Goal: Information Seeking & Learning: Learn about a topic

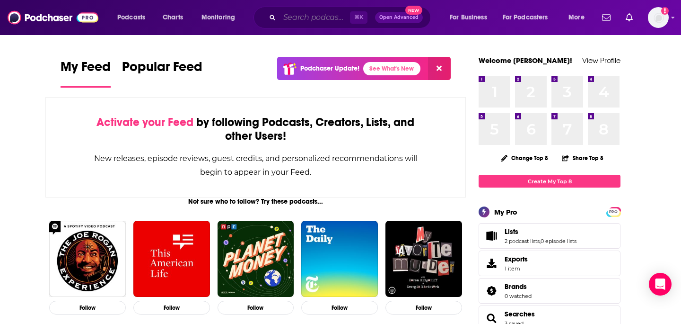
click at [340, 15] on input "Search podcasts, credits, & more..." at bounding box center [315, 17] width 71 height 15
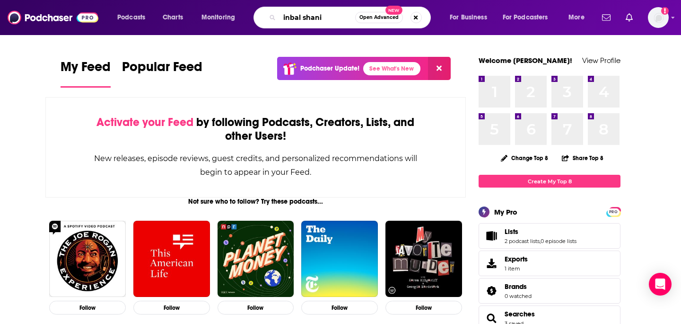
type input "inbal shani"
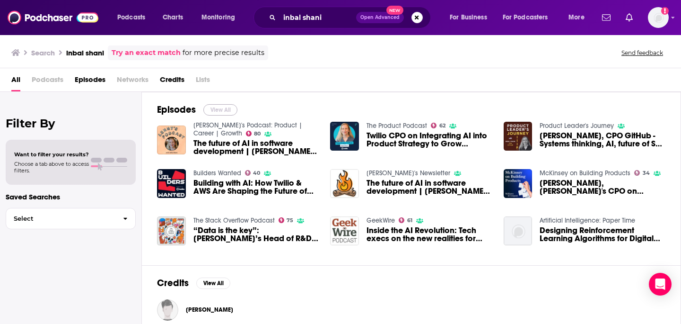
click at [229, 106] on button "View All" at bounding box center [220, 109] width 34 height 11
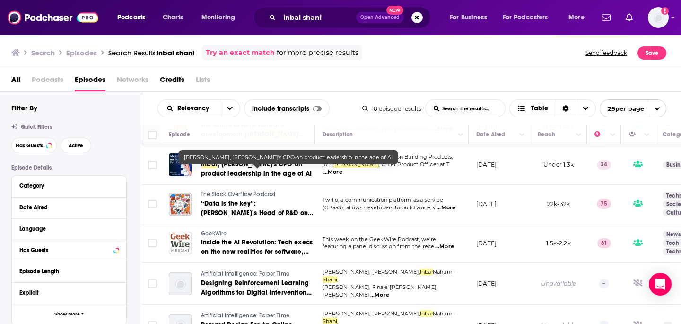
scroll to position [196, 0]
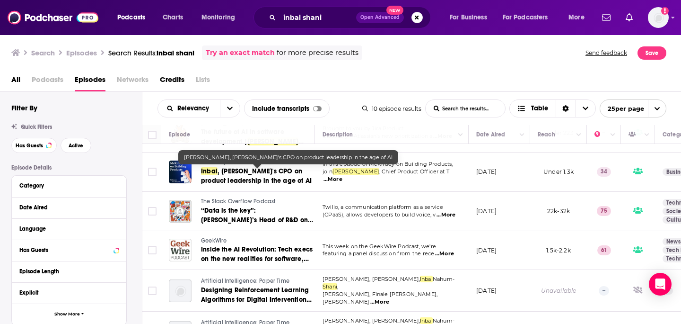
click at [247, 173] on span ", Twilio's CPO on product leadership in the age of AI" at bounding box center [256, 176] width 111 height 18
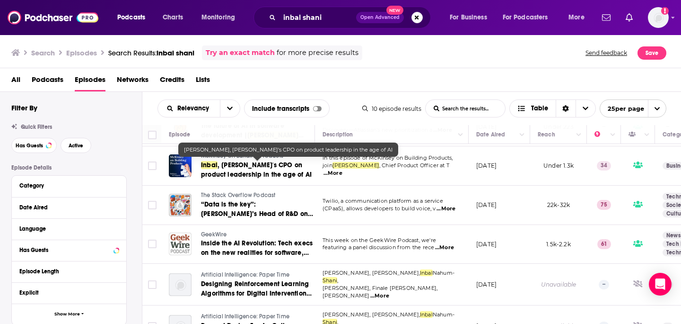
scroll to position [218, 0]
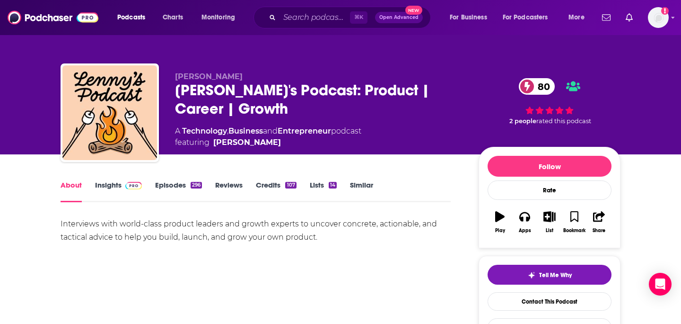
click at [296, 91] on div "Lenny's Podcast: Product | Career | Growth 80" at bounding box center [319, 99] width 289 height 37
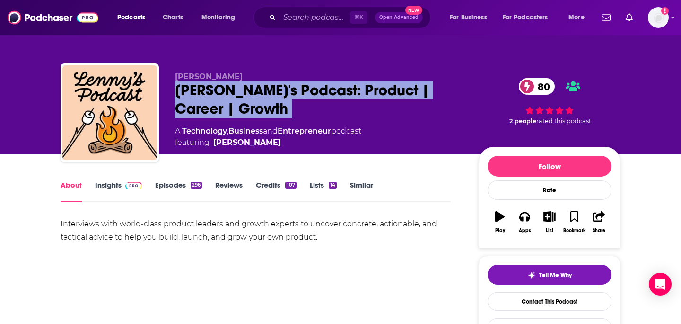
click at [296, 91] on div "Lenny's Podcast: Product | Career | Growth 80" at bounding box center [319, 99] width 289 height 37
click at [285, 94] on div "Lenny's Podcast: Product | Career | Growth 80" at bounding box center [319, 99] width 289 height 37
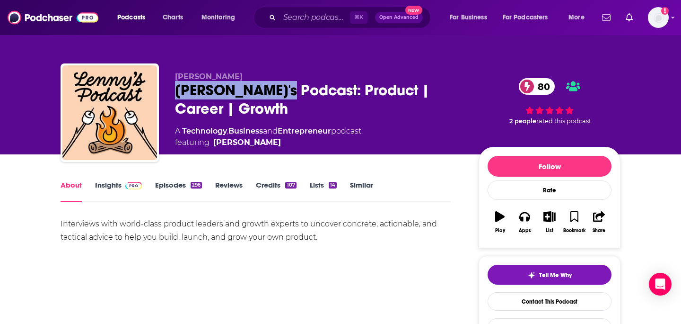
drag, startPoint x: 287, startPoint y: 91, endPoint x: 171, endPoint y: 89, distance: 116.0
click at [171, 90] on div "Lenny Rachitsky Lenny's Podcast: Product | Career | Growth 80 A Technology , Bu…" at bounding box center [341, 114] width 560 height 102
copy h1 "Lenny's Podcast"
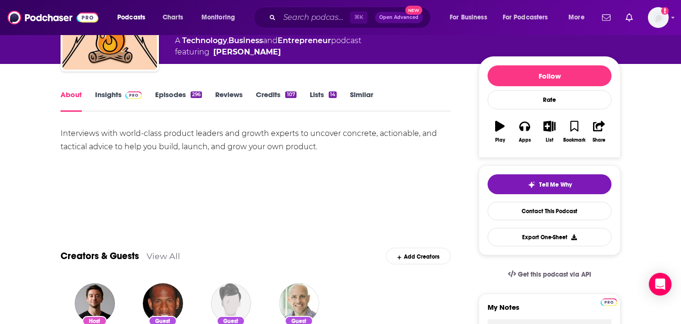
scroll to position [101, 0]
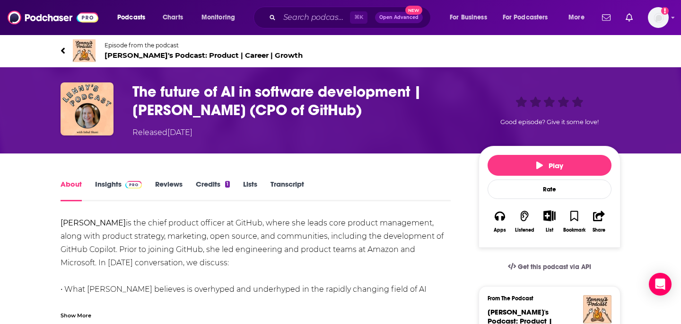
click at [266, 107] on h1 "The future of AI in software development | Inbal Shani (CPO of GitHub)" at bounding box center [298, 100] width 331 height 37
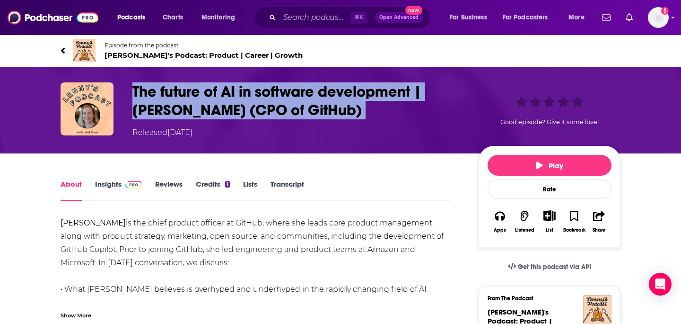
click at [266, 107] on h1 "The future of AI in software development | Inbal Shani (CPO of GitHub)" at bounding box center [298, 100] width 331 height 37
copy h1 "The future of AI in software development | Inbal Shani (CPO of GitHub)"
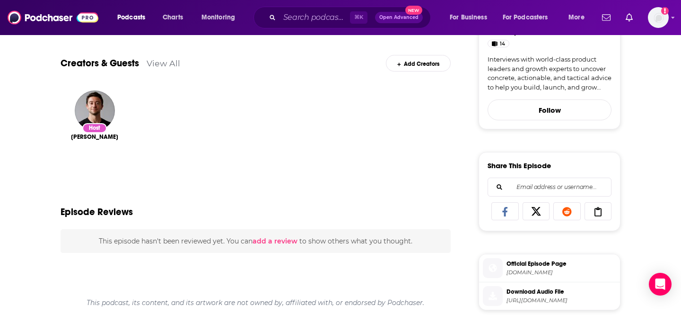
scroll to position [318, 0]
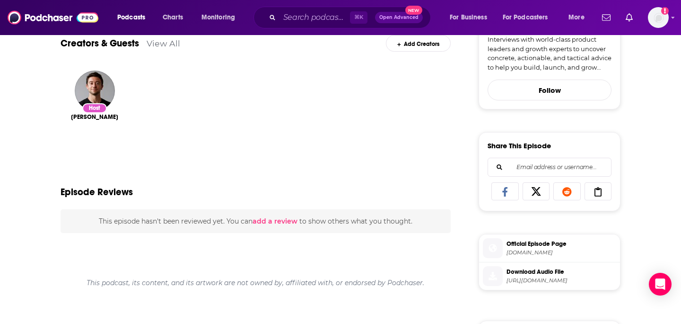
click at [547, 239] on span "Official Episode Page" at bounding box center [562, 243] width 110 height 9
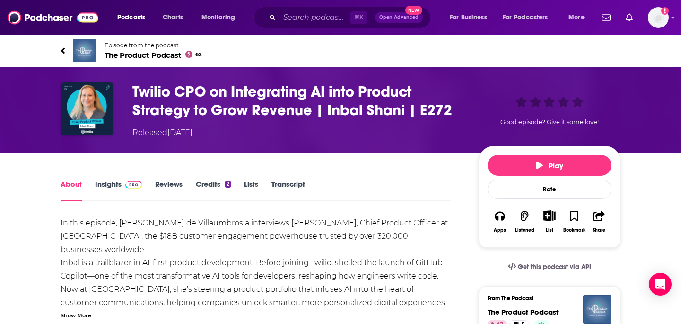
click at [347, 90] on h1 "Twilio CPO on Integrating AI into Product Strategy to Grow Revenue | Inbal Shan…" at bounding box center [298, 100] width 331 height 37
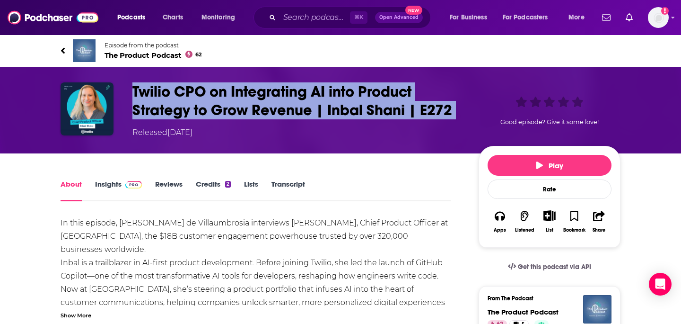
click at [347, 91] on h1 "Twilio CPO on Integrating AI into Product Strategy to Grow Revenue | Inbal Shan…" at bounding box center [298, 100] width 331 height 37
copy h1 "Twilio CPO on Integrating AI into Product Strategy to Grow Revenue | Inbal Shan…"
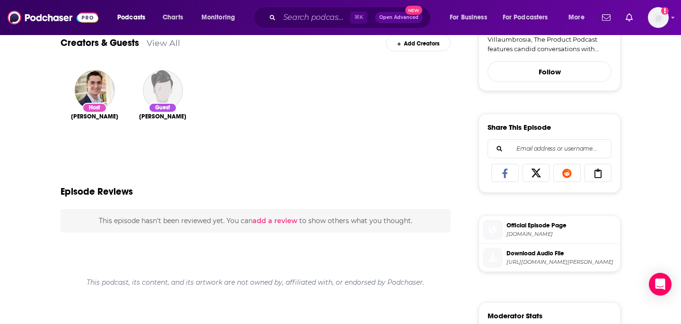
scroll to position [362, 0]
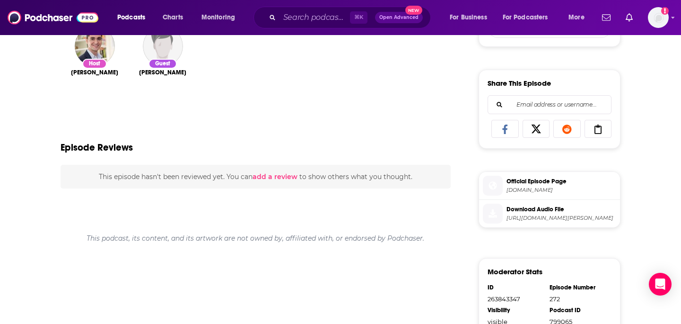
click at [544, 185] on span "Official Episode Page" at bounding box center [562, 181] width 110 height 9
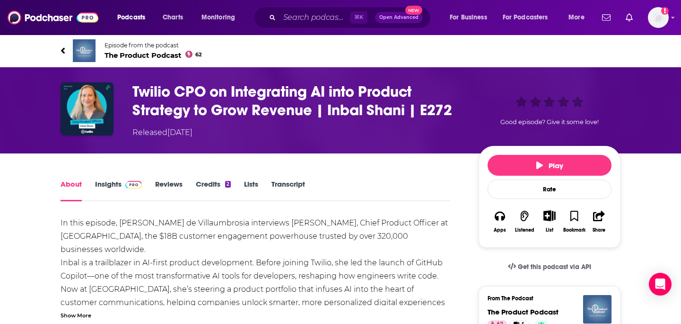
click at [303, 97] on h1 "Twilio CPO on Integrating AI into Product Strategy to Grow Revenue | Inbal Shan…" at bounding box center [298, 100] width 331 height 37
click at [303, 98] on h1 "Twilio CPO on Integrating AI into Product Strategy to Grow Revenue | Inbal Shan…" at bounding box center [298, 100] width 331 height 37
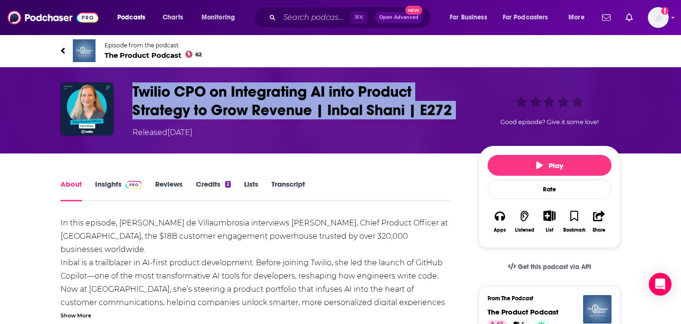
click at [303, 98] on h1 "Twilio CPO on Integrating AI into Product Strategy to Grow Revenue | Inbal Shan…" at bounding box center [298, 100] width 331 height 37
copy h1 "Twilio CPO on Integrating AI into Product Strategy to Grow Revenue | Inbal Shan…"
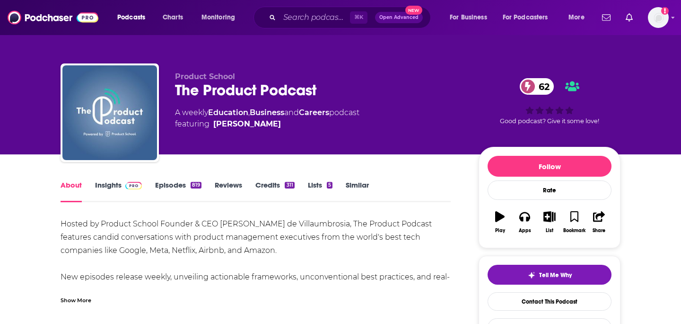
click at [253, 89] on div "The Product Podcast 62" at bounding box center [319, 90] width 289 height 18
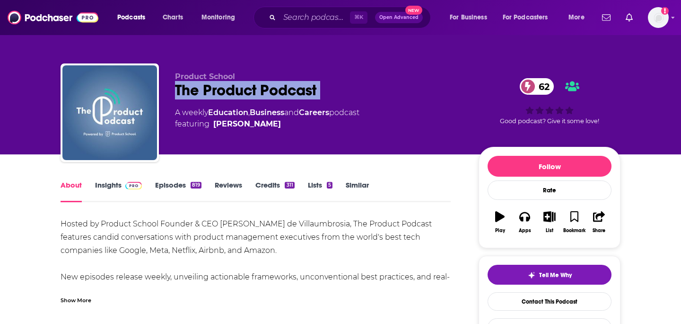
click at [253, 89] on div "The Product Podcast 62" at bounding box center [319, 90] width 289 height 18
copy div "The Product Podcast 62"
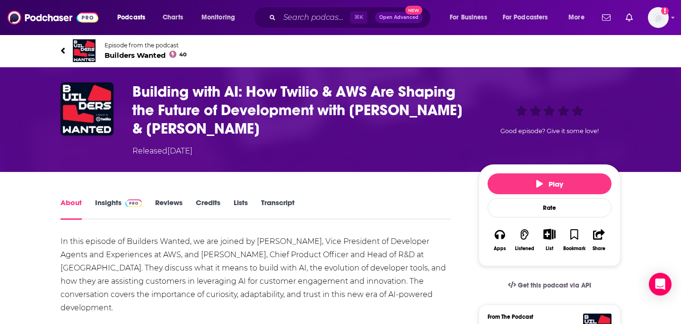
click at [309, 91] on h1 "Building with AI: How Twilio & AWS Are Shaping the Future of Development with D…" at bounding box center [298, 109] width 331 height 55
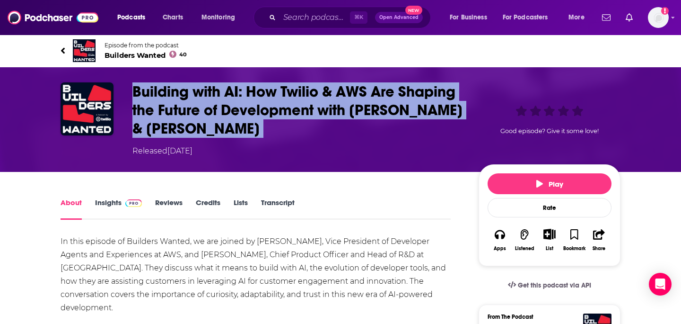
click at [309, 91] on h1 "Building with AI: How Twilio & AWS Are Shaping the Future of Development with D…" at bounding box center [298, 109] width 331 height 55
copy h1 "Building with AI: How Twilio & AWS Are Shaping the Future of Development with D…"
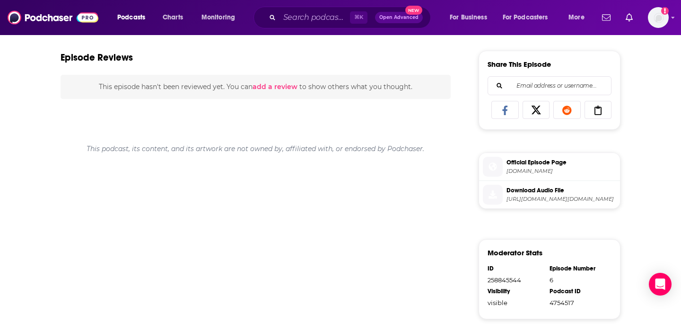
scroll to position [398, 0]
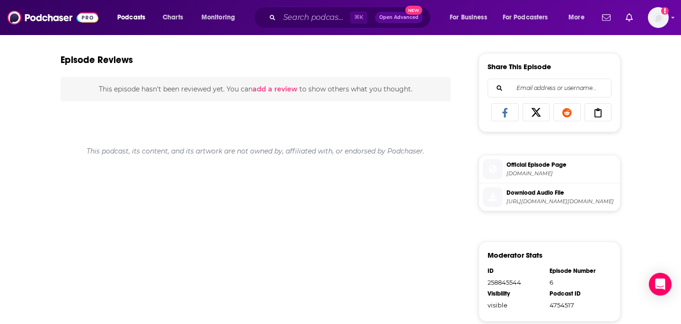
click at [511, 167] on span "Official Episode Page" at bounding box center [562, 164] width 110 height 9
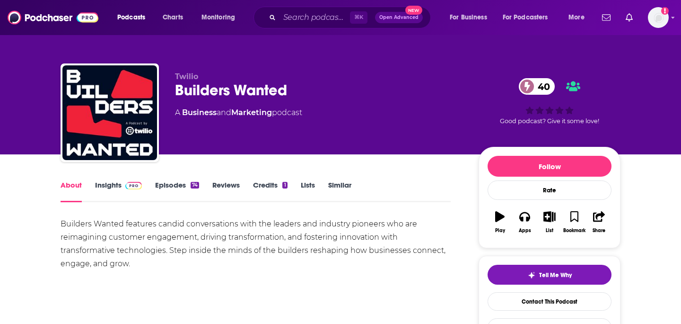
click at [257, 92] on div "Builders Wanted 40" at bounding box center [319, 90] width 289 height 18
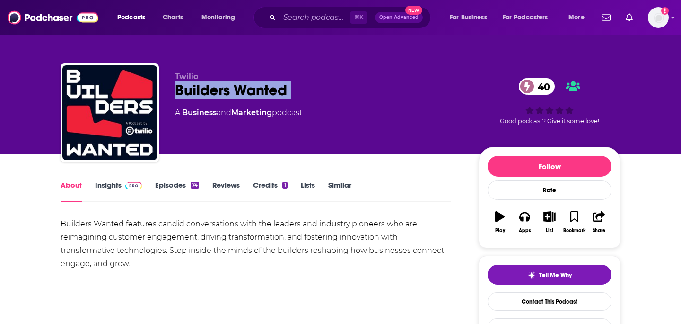
click at [257, 92] on div "Builders Wanted 40" at bounding box center [319, 90] width 289 height 18
copy div "Builders Wanted 40"
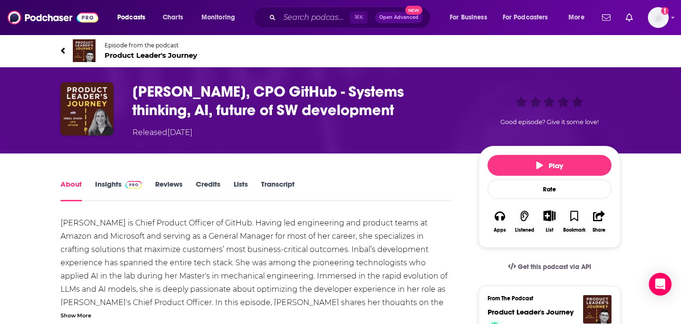
click at [311, 97] on h1 "[PERSON_NAME], CPO GitHub - Systems thinking, AI, future of SW development" at bounding box center [298, 100] width 331 height 37
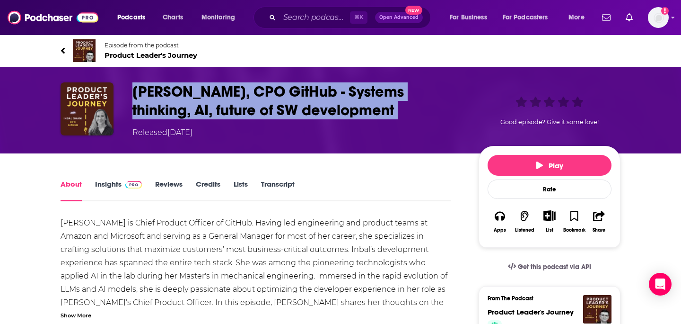
click at [311, 97] on h1 "[PERSON_NAME], CPO GitHub - Systems thinking, AI, future of SW development" at bounding box center [298, 100] width 331 height 37
copy h1 "[PERSON_NAME], CPO GitHub - Systems thinking, AI, future of SW development"
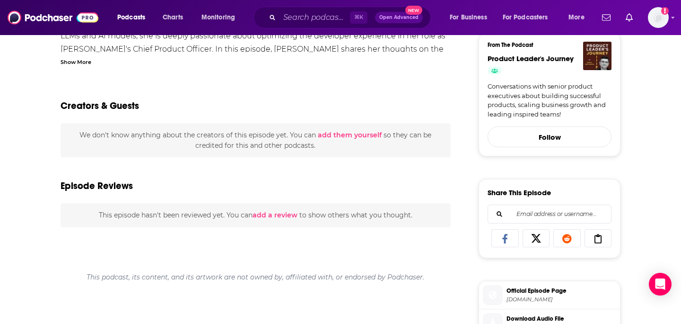
click at [539, 294] on span "Official Episode Page" at bounding box center [562, 290] width 110 height 9
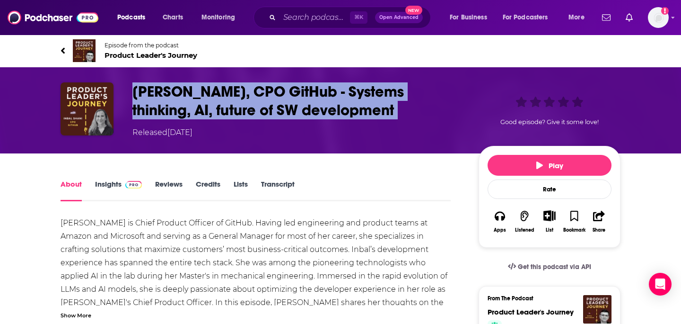
click at [252, 110] on h1 "[PERSON_NAME], CPO GitHub - Systems thinking, AI, future of SW development" at bounding box center [298, 100] width 331 height 37
click at [252, 111] on h1 "Inbal Shani, CPO GitHub - Systems thinking, AI, future of SW development" at bounding box center [298, 100] width 331 height 37
click at [252, 112] on h1 "Inbal Shani, CPO GitHub - Systems thinking, AI, future of SW development" at bounding box center [298, 100] width 331 height 37
copy h1 "Inbal Shani, CPO GitHub - Systems thinking, AI, future of SW development"
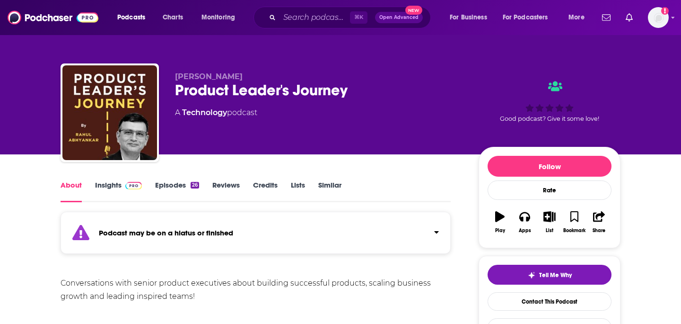
click at [237, 92] on div "Product Leader's Journey" at bounding box center [319, 90] width 289 height 18
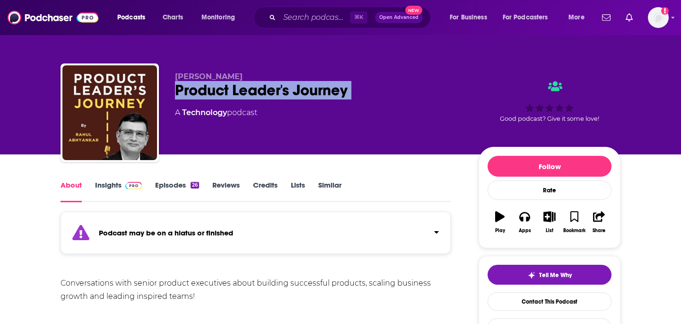
click at [237, 92] on div "Product Leader's Journey" at bounding box center [319, 90] width 289 height 18
copy div "Product Leader's Journey"
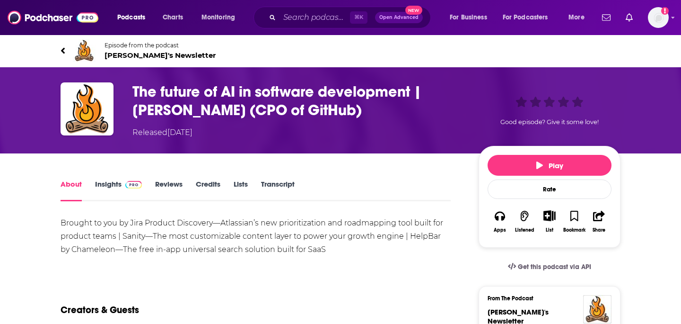
click at [274, 103] on h1 "The future of AI in software development | Inbal Shani (CPO of GitHub)" at bounding box center [298, 100] width 331 height 37
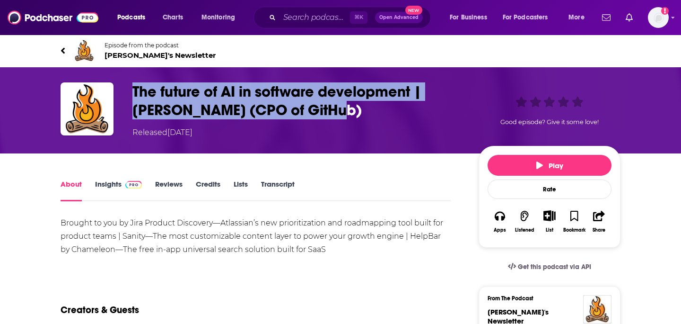
drag, startPoint x: 291, startPoint y: 107, endPoint x: 116, endPoint y: 88, distance: 175.8
click at [116, 88] on div "The future of AI in software development | Inbal Shani (CPO of GitHub) Released…" at bounding box center [341, 110] width 560 height 56
copy div "The future of AI in software development | Inbal Shani (CPO of GitHub)"
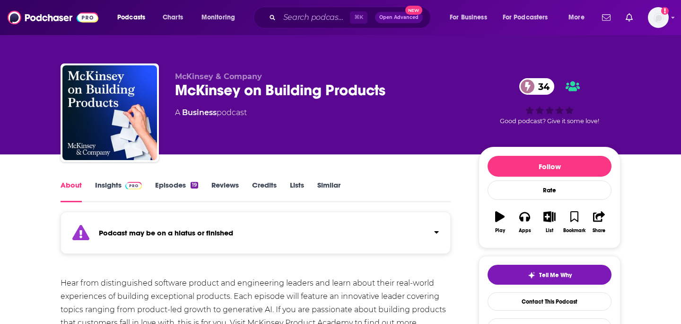
click at [266, 91] on div "McKinsey on Building Products 34" at bounding box center [319, 90] width 289 height 18
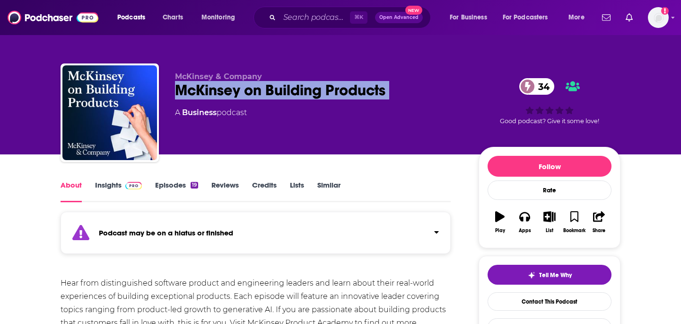
click at [266, 91] on div "McKinsey on Building Products 34" at bounding box center [319, 90] width 289 height 18
copy div "McKinsey on Building Products 34"
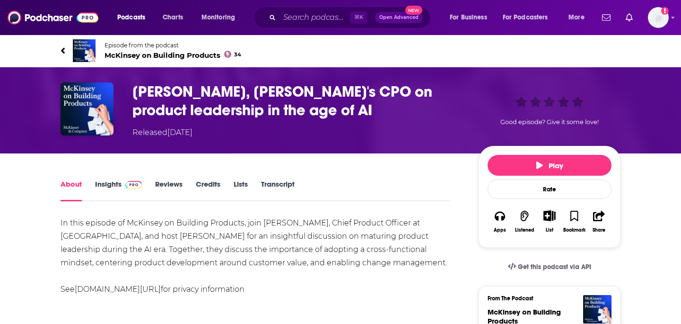
click at [261, 94] on h1 "[PERSON_NAME], [PERSON_NAME]'s CPO on product leadership in the age of AI" at bounding box center [298, 100] width 331 height 37
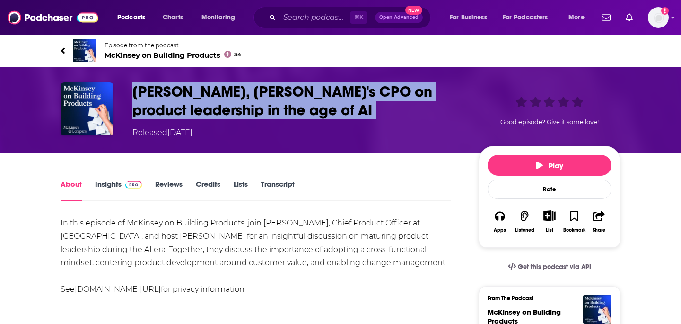
click at [261, 94] on h1 "[PERSON_NAME], [PERSON_NAME]'s CPO on product leadership in the age of AI" at bounding box center [298, 100] width 331 height 37
copy h1 "[PERSON_NAME], [PERSON_NAME]'s CPO on product leadership in the age of AI"
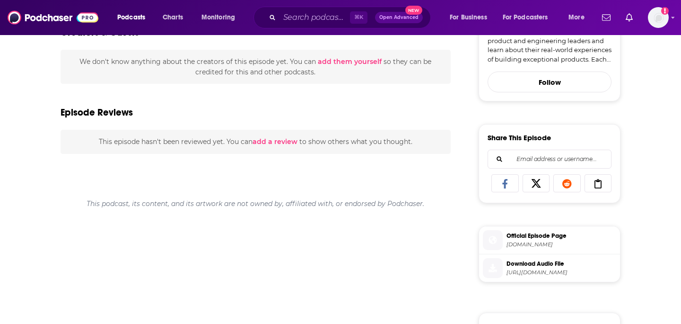
click at [526, 232] on span "Official Episode Page [DOMAIN_NAME]" at bounding box center [560, 239] width 114 height 19
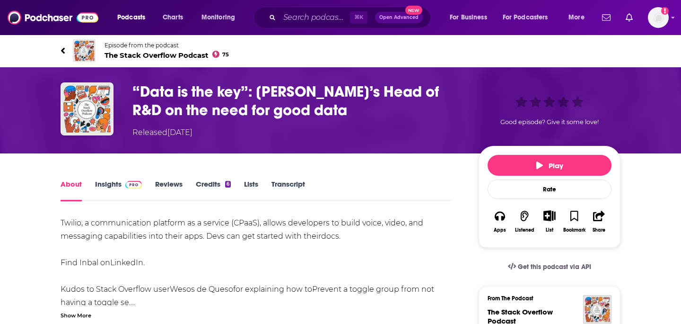
click at [217, 109] on h1 "“Data is the key”: [PERSON_NAME]’s Head of R&D on the need for good data" at bounding box center [298, 100] width 331 height 37
click at [277, 95] on h1 "“Data is the key”: [PERSON_NAME]’s Head of R&D on the need for good data" at bounding box center [298, 100] width 331 height 37
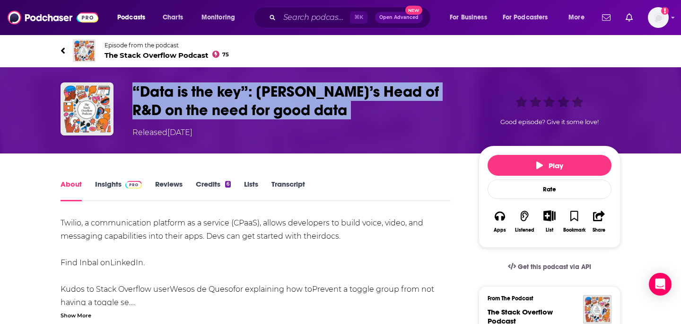
click at [277, 95] on h1 "“Data is the key”: [PERSON_NAME]’s Head of R&D on the need for good data" at bounding box center [298, 100] width 331 height 37
copy h1 "“Data is the key”: [PERSON_NAME]’s Head of R&D on the need for good data"
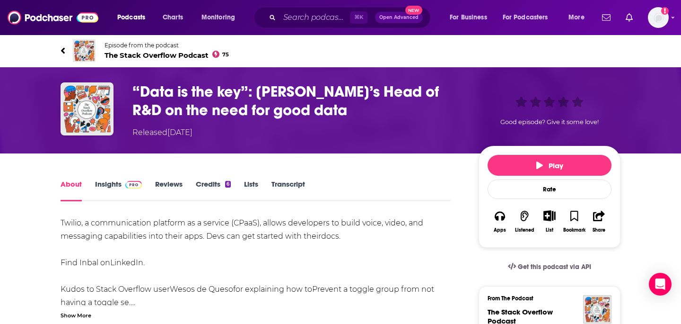
click at [257, 89] on h1 "“Data is the key”: Twilio’s Head of R&D on the need for good data" at bounding box center [298, 100] width 331 height 37
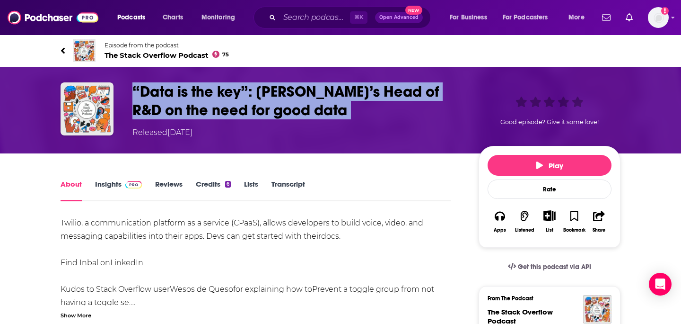
click at [257, 89] on h1 "“Data is the key”: Twilio’s Head of R&D on the need for good data" at bounding box center [298, 100] width 331 height 37
copy h1 "“Data is the key”: Twilio’s Head of R&D on the need for good data"
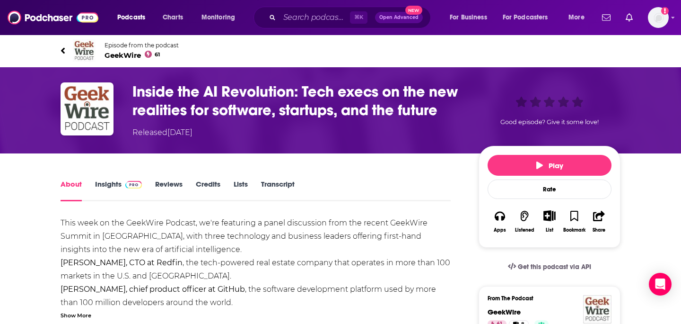
click at [274, 95] on h1 "Inside the AI Revolution: Tech execs on the new realities for software, startup…" at bounding box center [298, 100] width 331 height 37
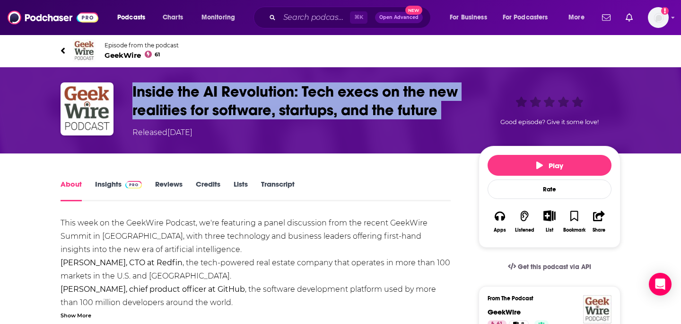
click at [274, 95] on h1 "Inside the AI Revolution: Tech execs on the new realities for software, startup…" at bounding box center [298, 100] width 331 height 37
click at [269, 110] on h1 "Inside the AI Revolution: Tech execs on the new realities for software, startup…" at bounding box center [298, 100] width 331 height 37
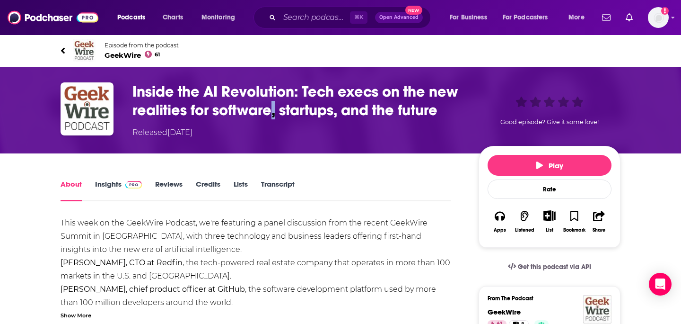
click at [269, 110] on h1 "Inside the AI Revolution: Tech execs on the new realities for software, startup…" at bounding box center [298, 100] width 331 height 37
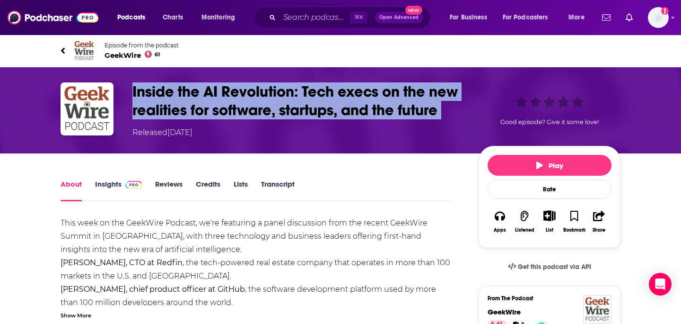
click at [269, 110] on h1 "Inside the AI Revolution: Tech execs on the new realities for software, startup…" at bounding box center [298, 100] width 331 height 37
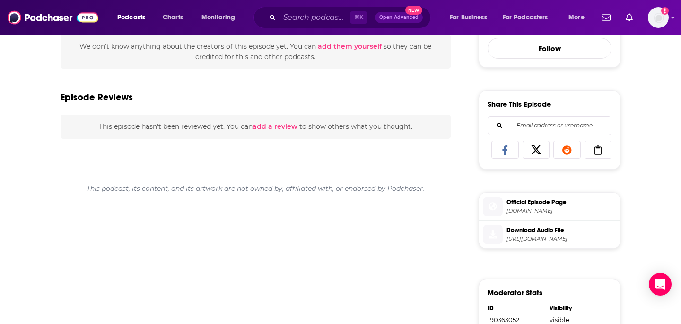
scroll to position [341, 0]
click at [522, 201] on span "Official Episode Page" at bounding box center [562, 203] width 110 height 9
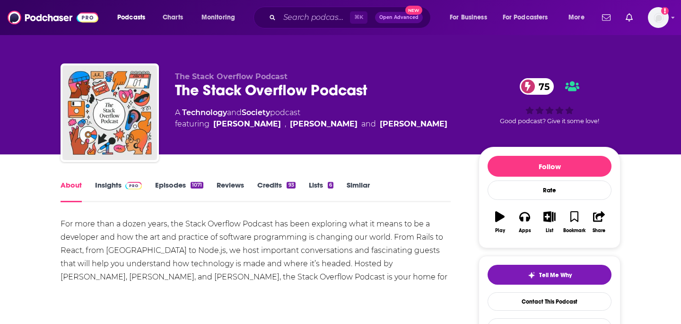
click at [260, 92] on div "The Stack Overflow Podcast 75" at bounding box center [319, 90] width 289 height 18
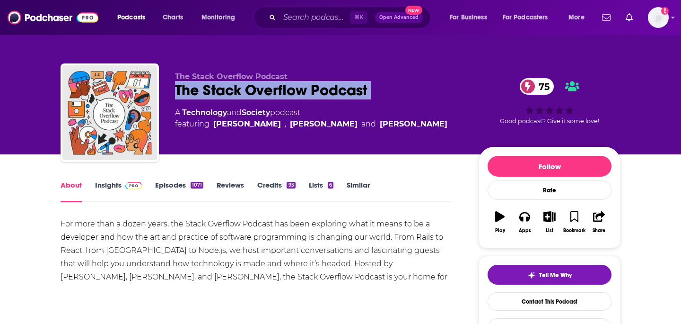
click at [260, 92] on div "The Stack Overflow Podcast 75" at bounding box center [319, 90] width 289 height 18
copy div "The Stack Overflow Podcast 75"
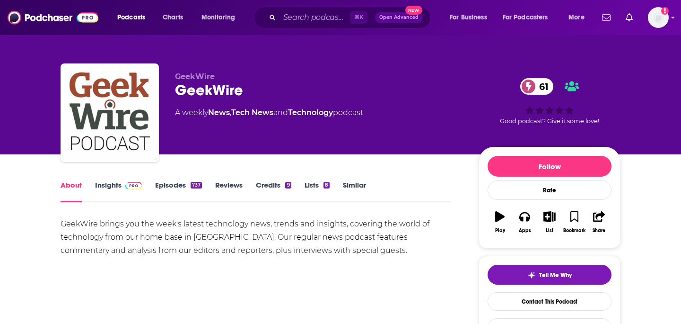
click at [222, 86] on div "GeekWire 61" at bounding box center [319, 90] width 289 height 18
copy div "GeekWire 61"
